Goal: Transaction & Acquisition: Subscribe to service/newsletter

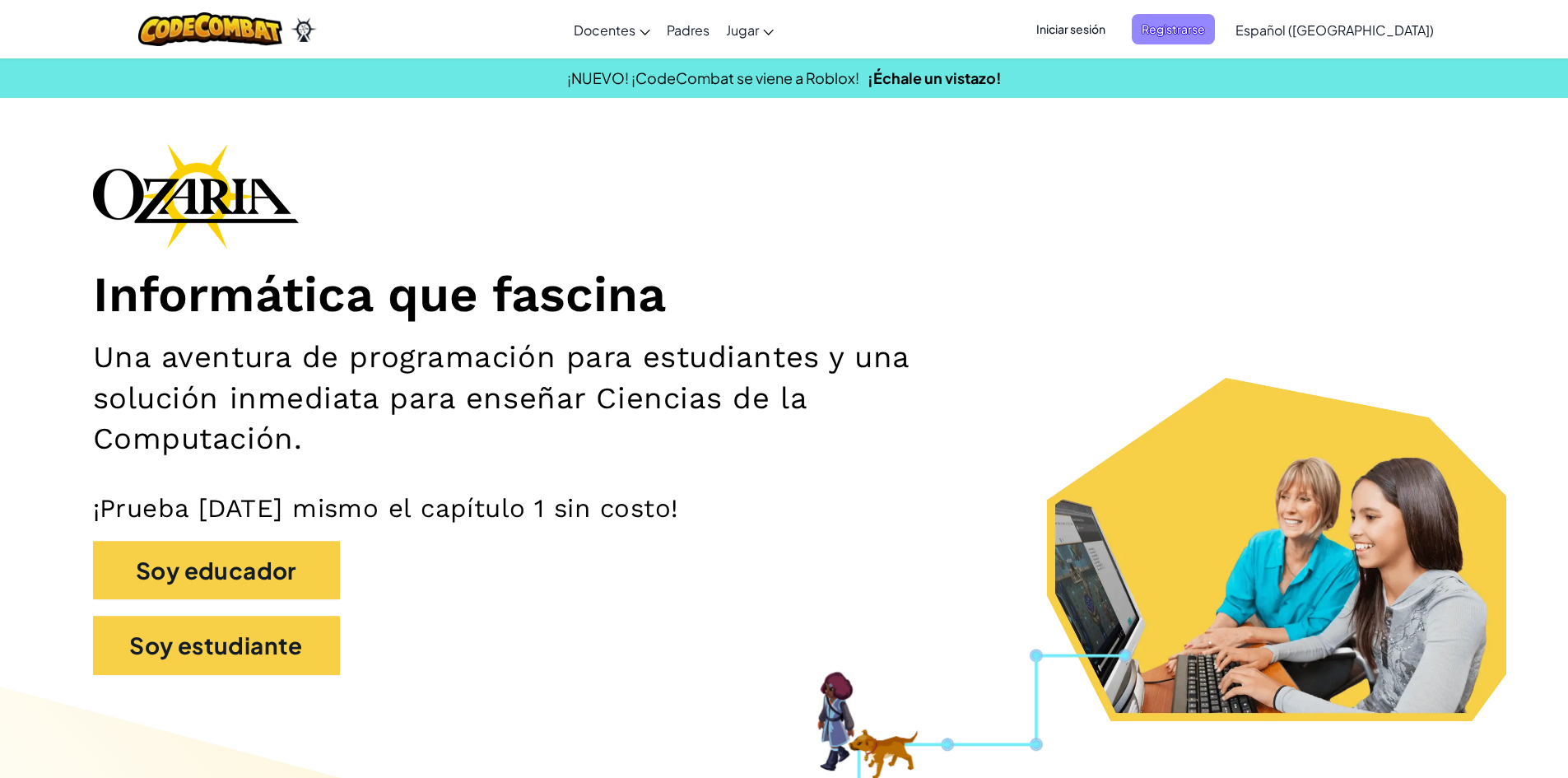
click at [1214, 20] on span "Registrarse" at bounding box center [1173, 28] width 83 height 30
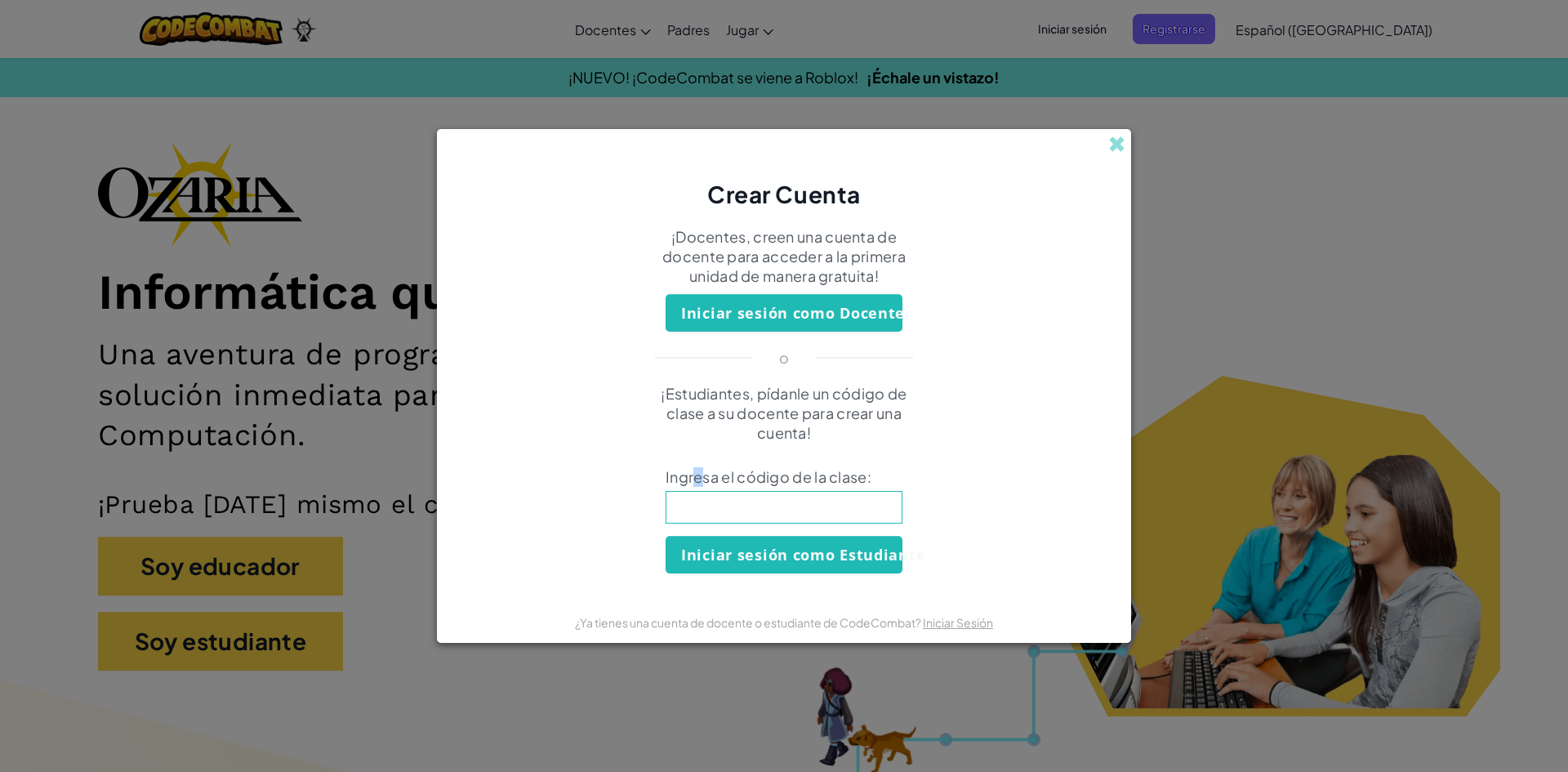
click at [698, 478] on span "Ingresa el código de la clase:" at bounding box center [784, 477] width 237 height 20
click at [713, 526] on div "¡Estudiantes, pídanle un código de clase a su docente para crear una cuenta! In…" at bounding box center [784, 478] width 662 height 189
click at [714, 518] on input at bounding box center [784, 507] width 237 height 33
type input "SouthYesHelp"
click at [749, 561] on button "Iniciar sesión como Estudiante" at bounding box center [784, 555] width 237 height 38
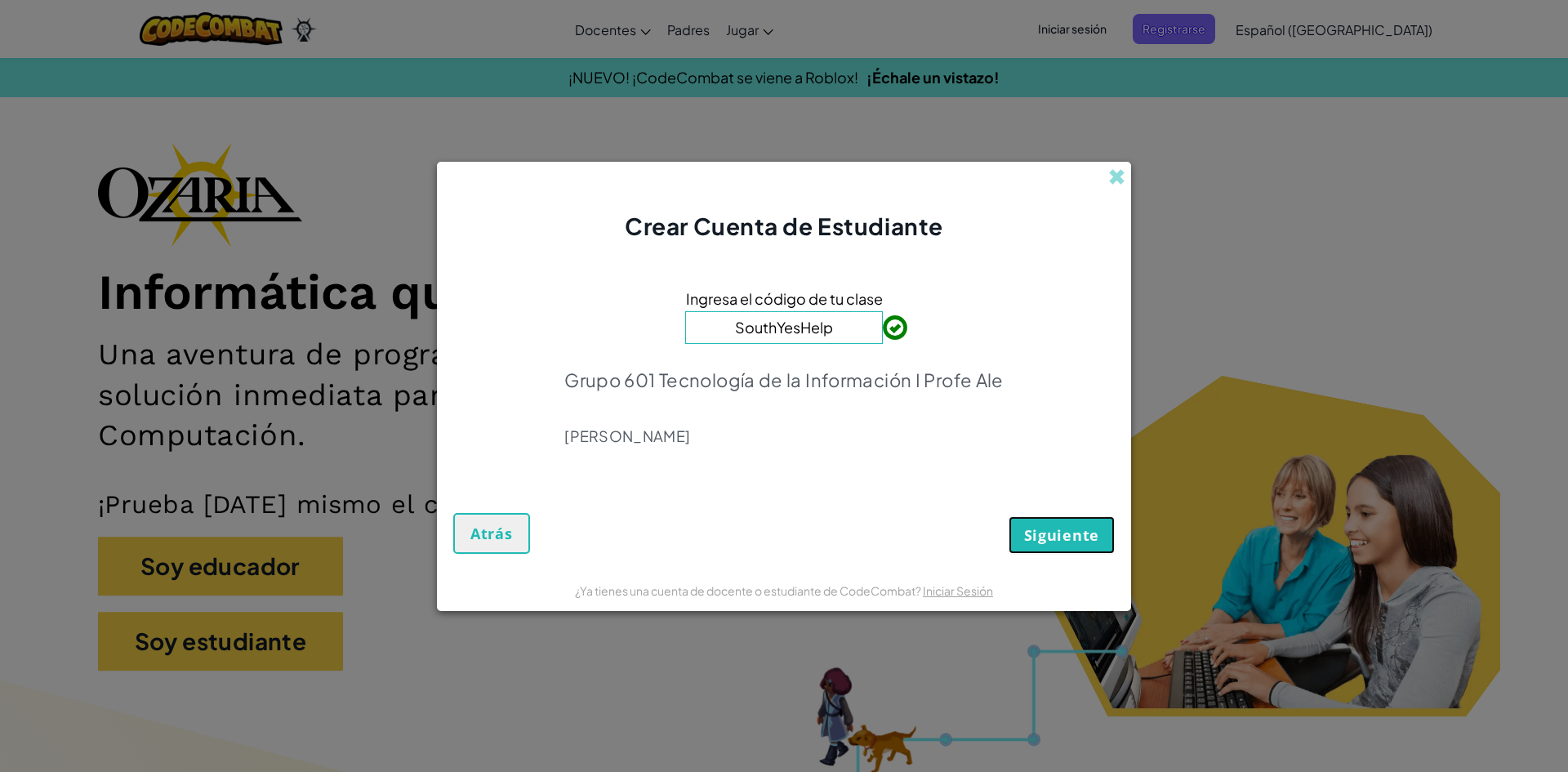
click at [1021, 520] on button "Siguiente" at bounding box center [1061, 535] width 106 height 38
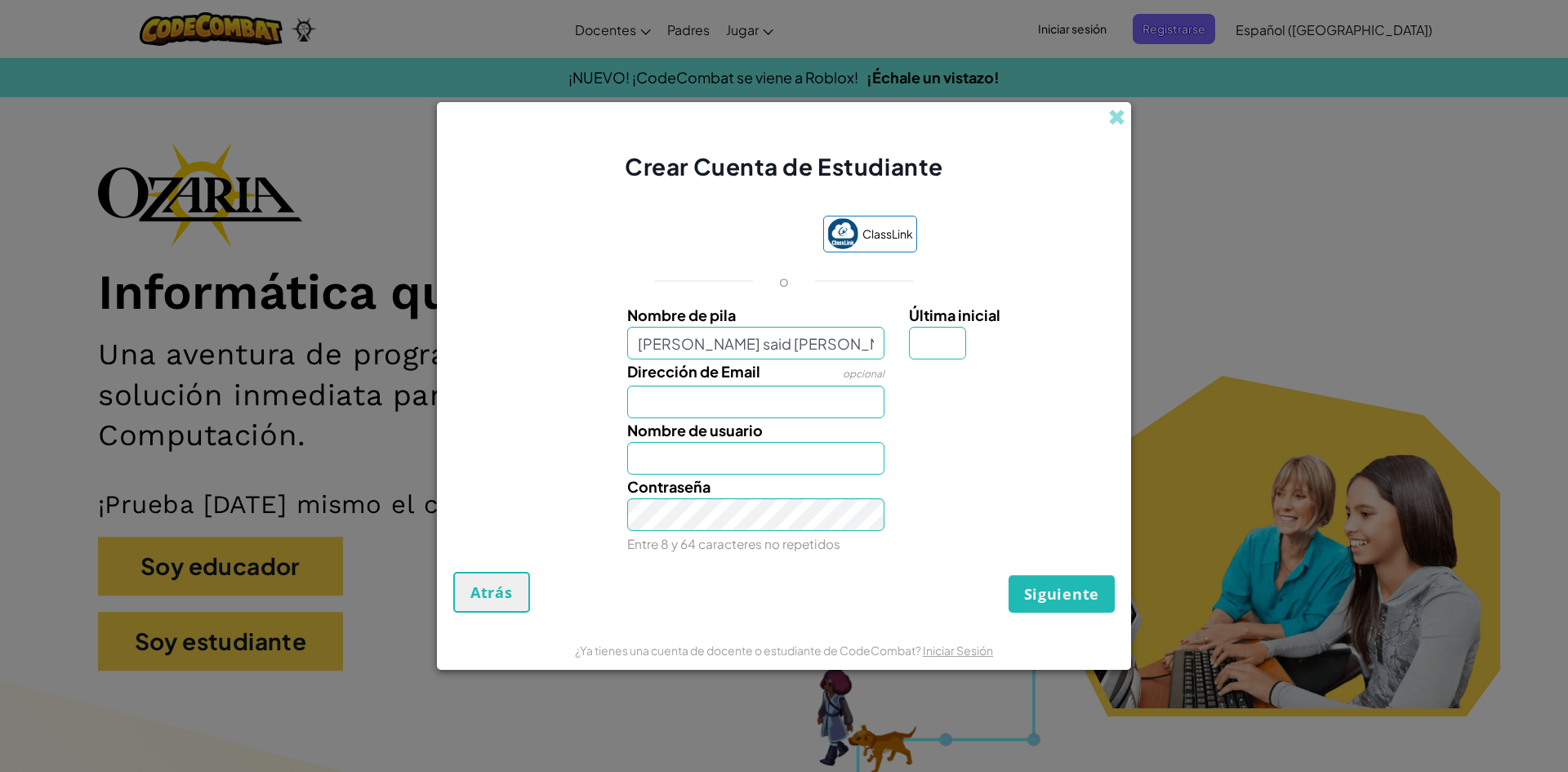
type input "[PERSON_NAME] said [PERSON_NAME]"
click at [941, 347] on input "Última inicial" at bounding box center [937, 343] width 57 height 33
type input "m"
type input "n"
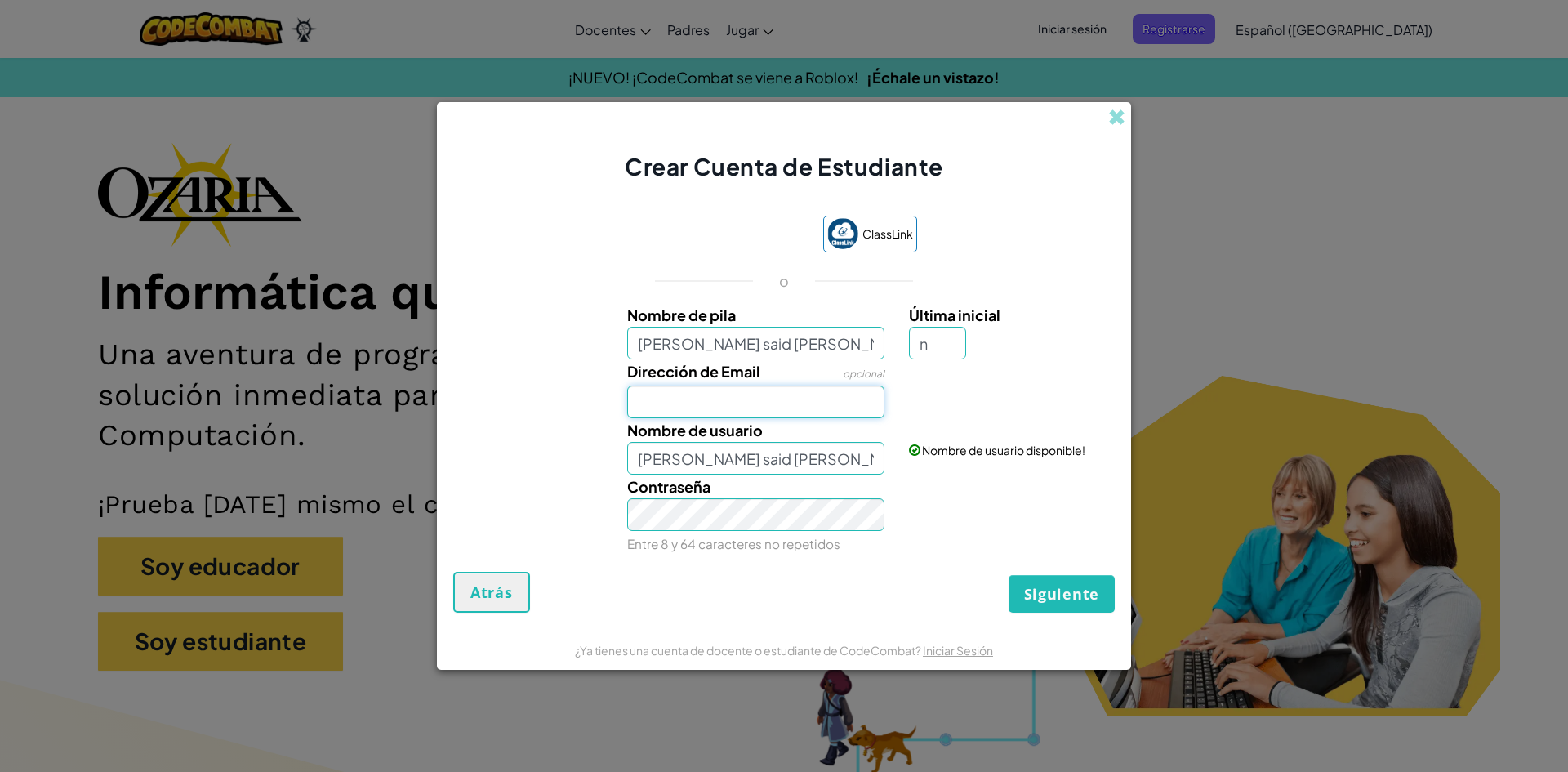
type input "[PERSON_NAME] said [PERSON_NAME]"
click at [779, 407] on input "Dirección de Email" at bounding box center [756, 401] width 258 height 33
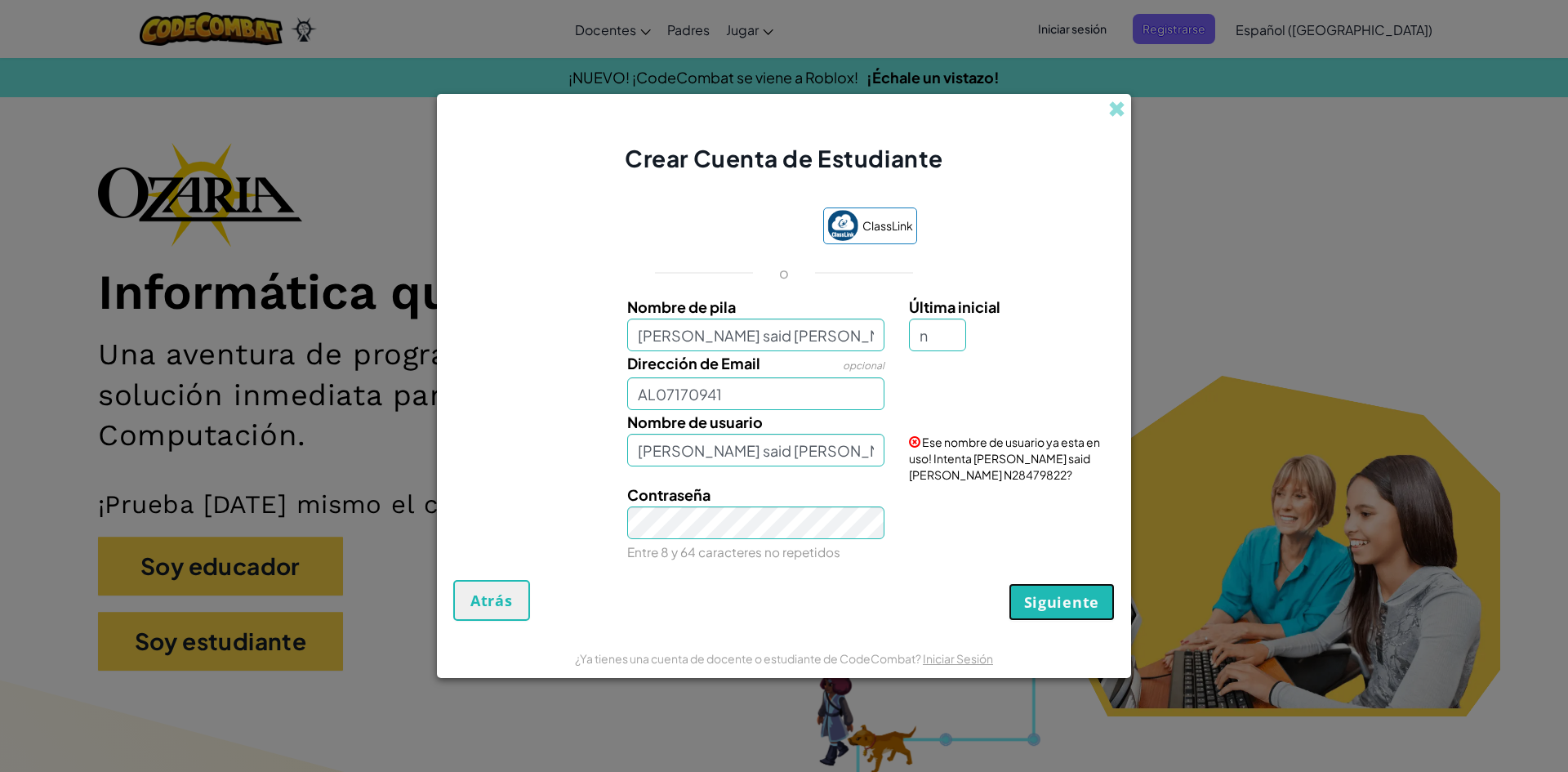
click at [1096, 594] on span "Siguiente" at bounding box center [1061, 602] width 75 height 20
click at [1010, 490] on div "Contraseña Entre 8 y 64 caracteres no repetidos" at bounding box center [784, 523] width 678 height 80
click at [1062, 604] on span "Siguiente" at bounding box center [1061, 602] width 75 height 20
type input "[EMAIL_ADDRESS][DOMAIN_NAME]"
click at [1054, 607] on span "Siguiente" at bounding box center [1061, 602] width 75 height 20
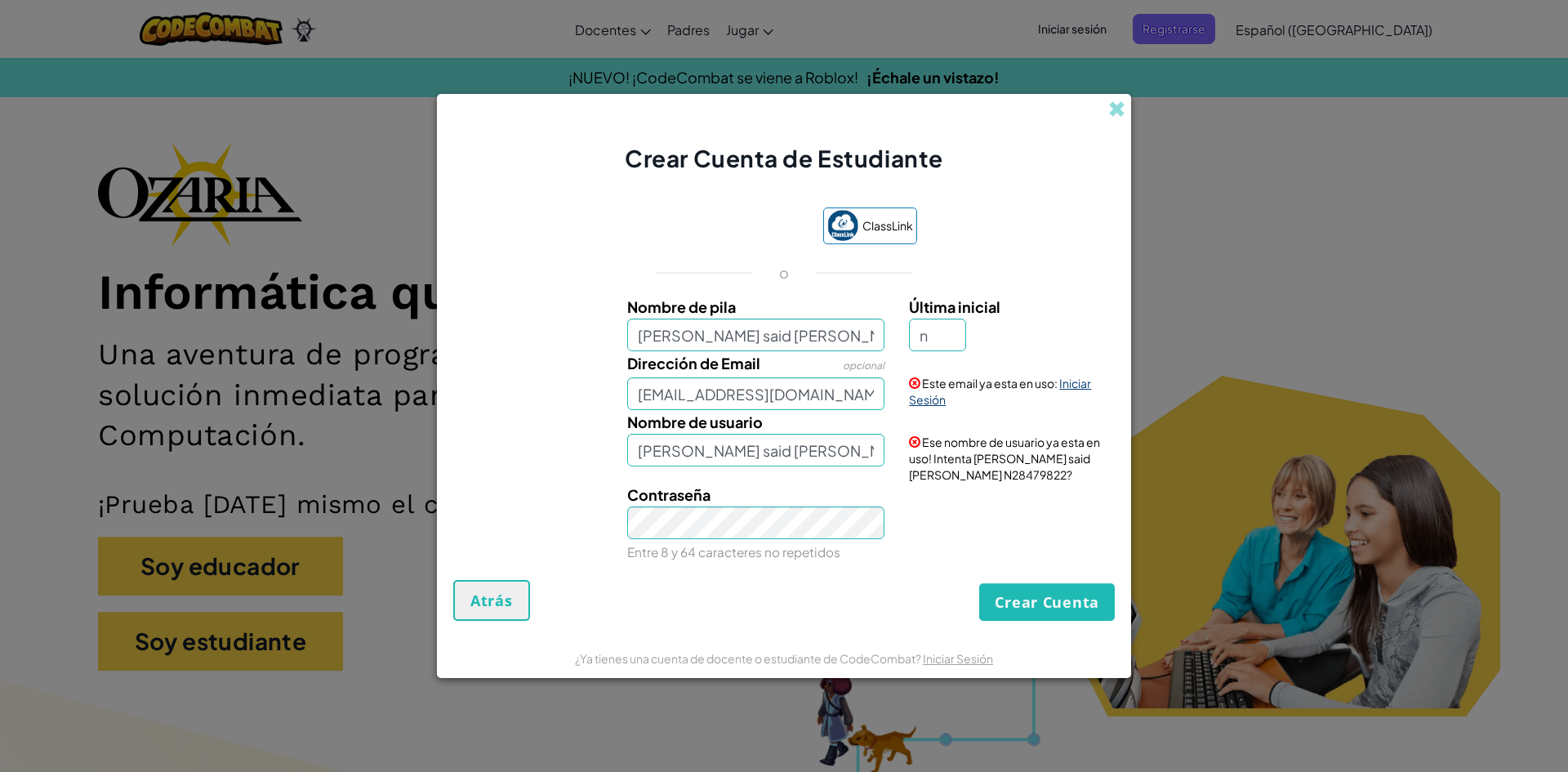
click at [1085, 379] on link "Iniciar Sesión" at bounding box center [1000, 391] width 182 height 31
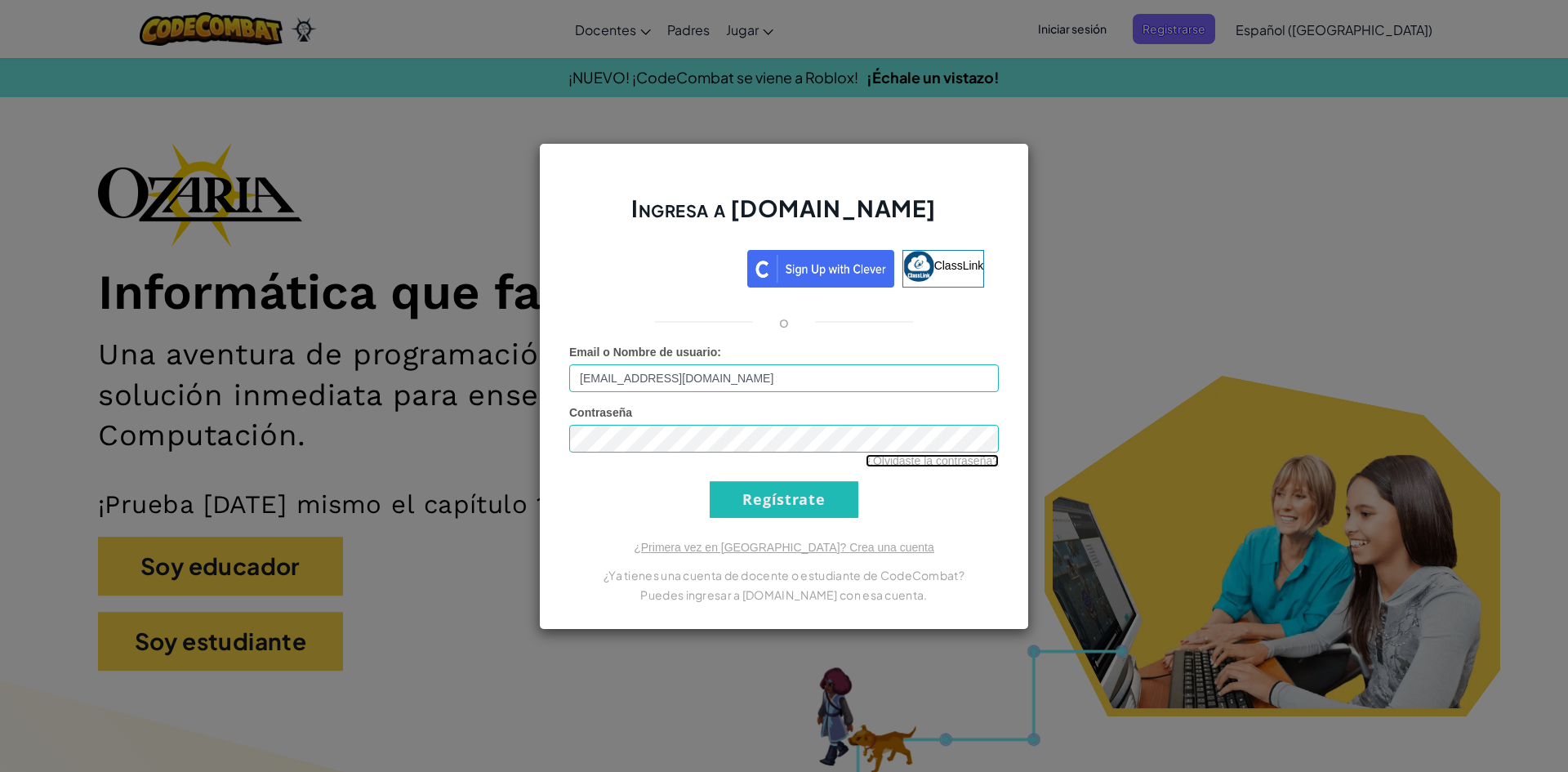
click at [924, 460] on link "¿Olvidaste la contraseña?" at bounding box center [932, 460] width 134 height 13
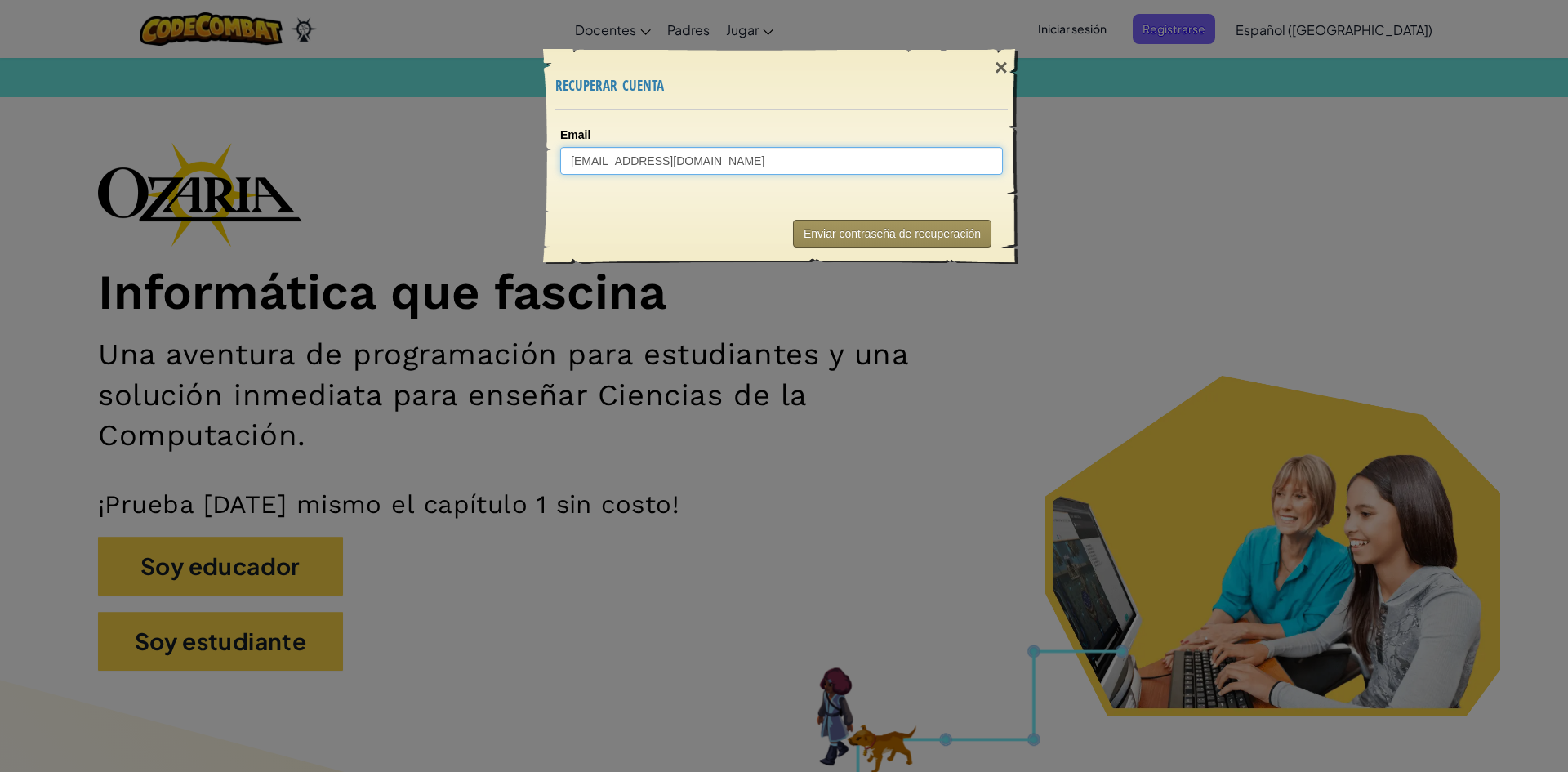
type input "[EMAIL_ADDRESS][DOMAIN_NAME]"
click at [925, 233] on button "Enviar contraseña de recuperación" at bounding box center [892, 234] width 199 height 27
